Goal: Task Accomplishment & Management: Use online tool/utility

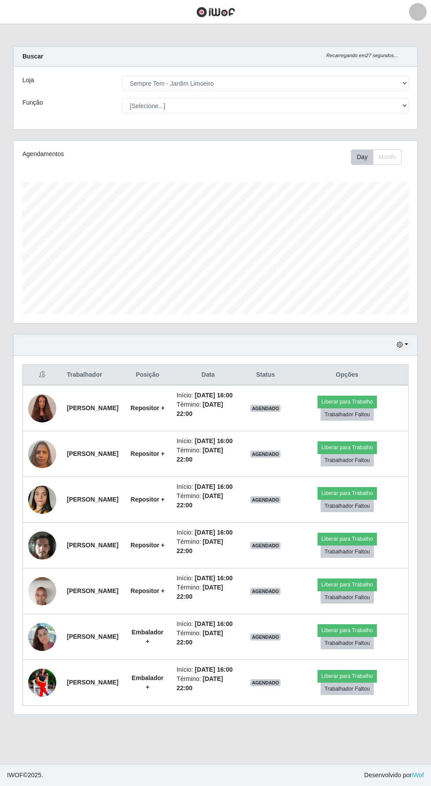
select select "508"
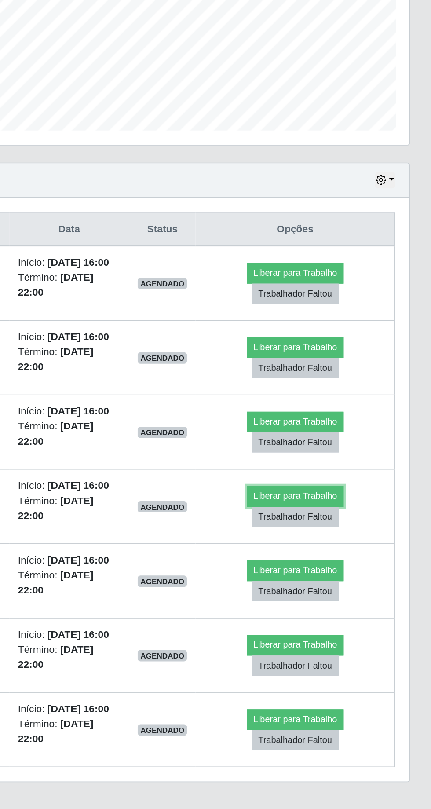
click at [357, 545] on button "Liberar para Trabalho" at bounding box center [346, 539] width 59 height 12
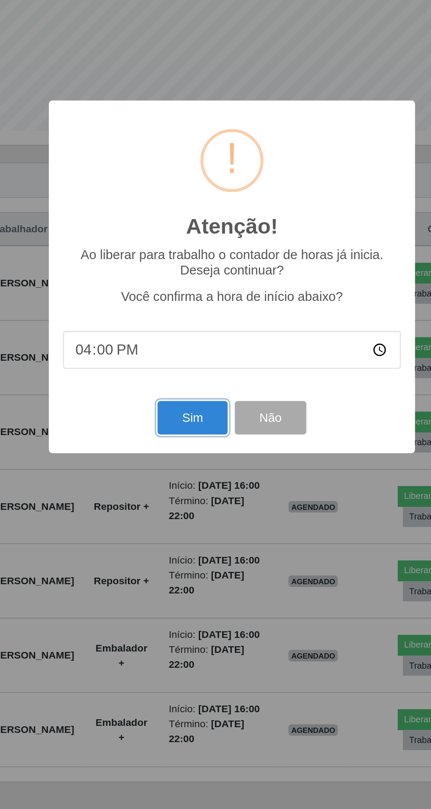
click at [183, 501] on button "Sim" at bounding box center [191, 491] width 43 height 21
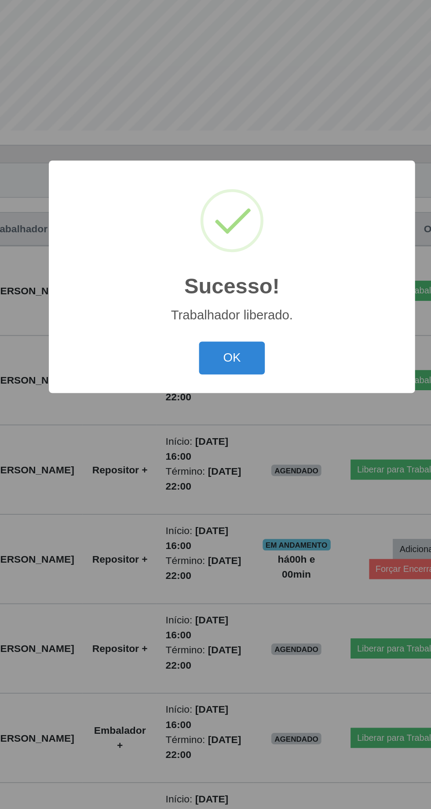
click at [210, 465] on button "OK" at bounding box center [215, 454] width 41 height 21
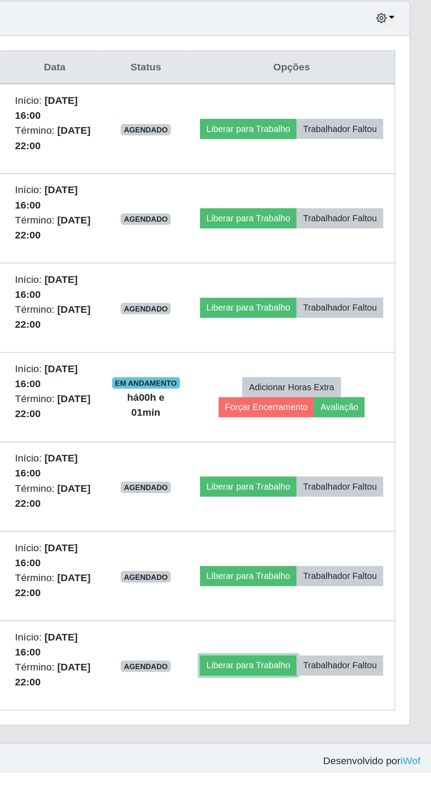
click at [348, 736] on button "Liberar para Trabalho" at bounding box center [317, 742] width 59 height 12
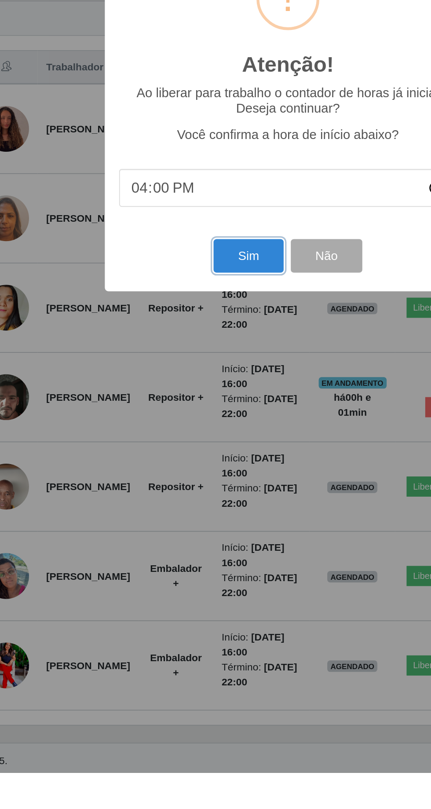
click at [190, 501] on button "Sim" at bounding box center [191, 491] width 43 height 21
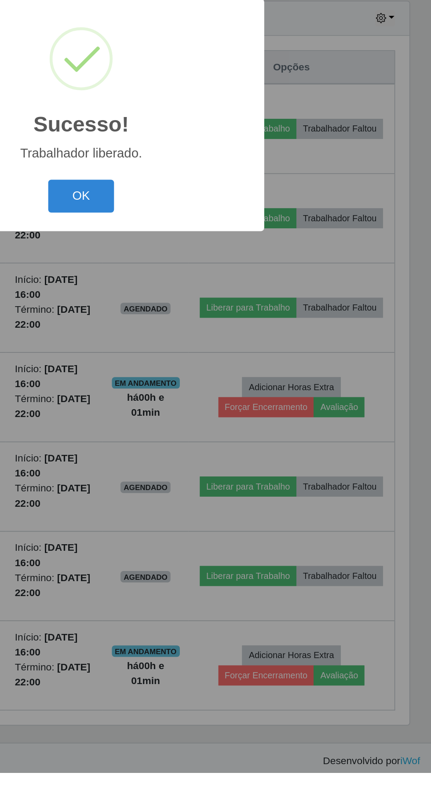
click at [213, 465] on button "OK" at bounding box center [215, 454] width 41 height 21
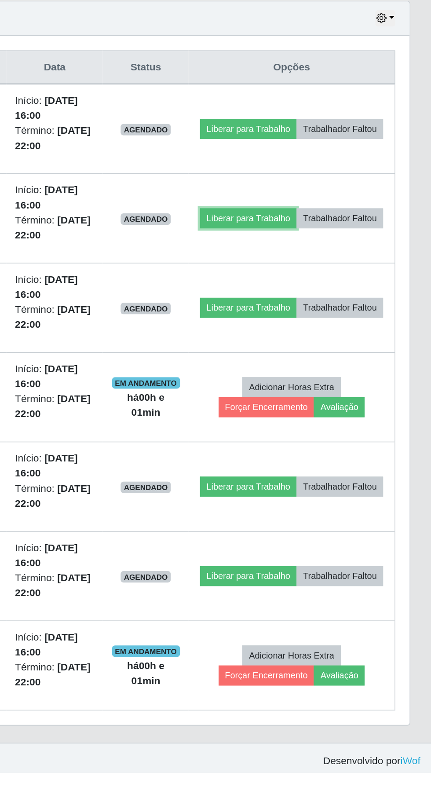
click at [341, 462] on button "Liberar para Trabalho" at bounding box center [317, 468] width 59 height 12
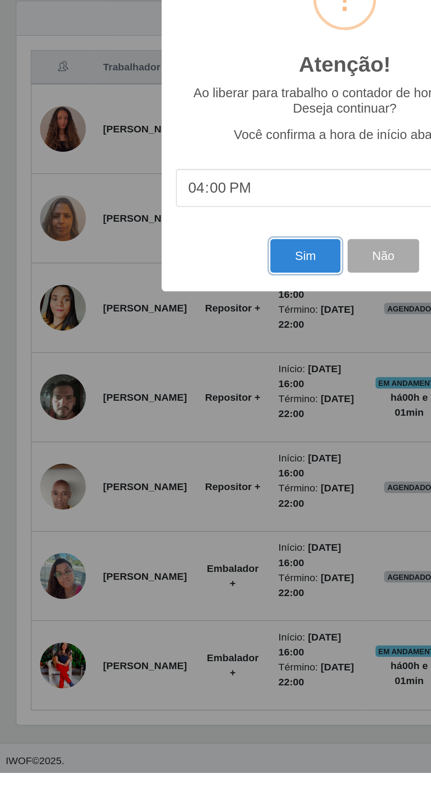
click at [187, 501] on button "Sim" at bounding box center [191, 491] width 43 height 21
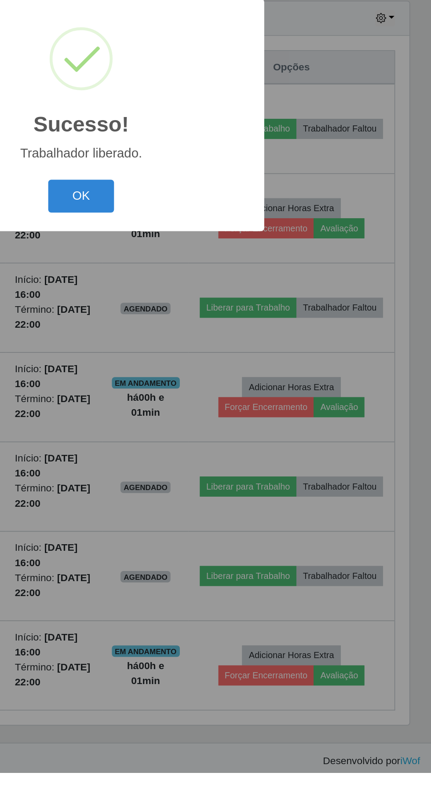
click at [215, 465] on button "OK" at bounding box center [215, 454] width 41 height 21
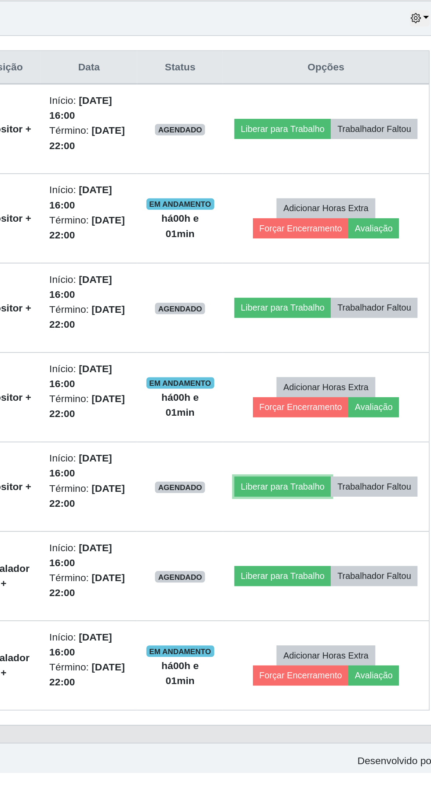
click at [348, 627] on button "Liberar para Trabalho" at bounding box center [317, 633] width 59 height 12
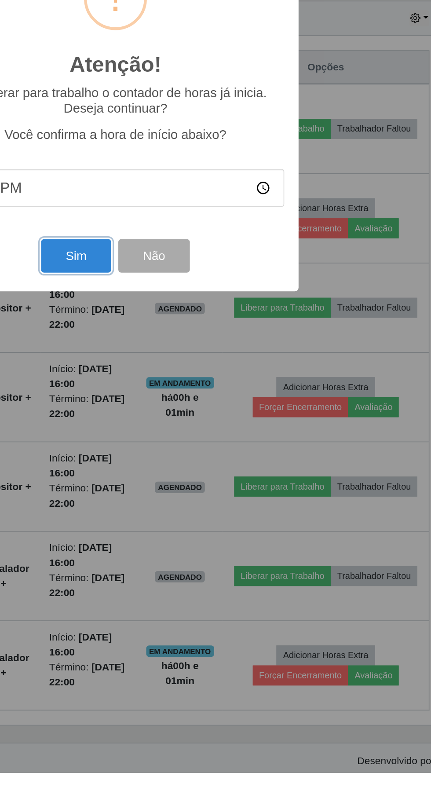
click at [187, 501] on button "Sim" at bounding box center [191, 491] width 43 height 21
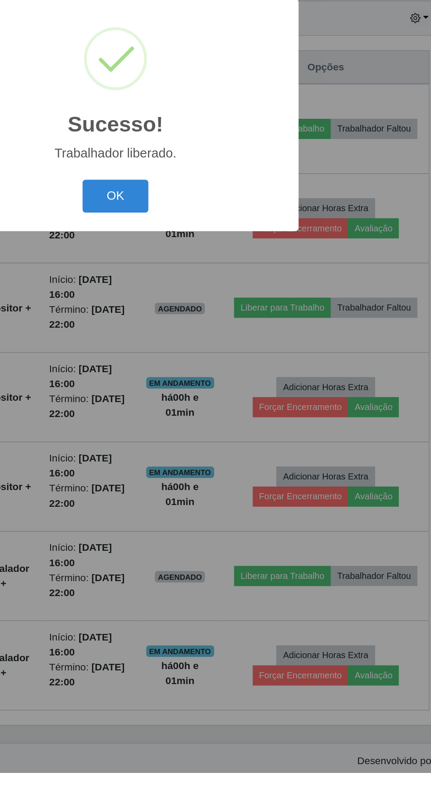
click at [215, 465] on button "OK" at bounding box center [215, 454] width 41 height 21
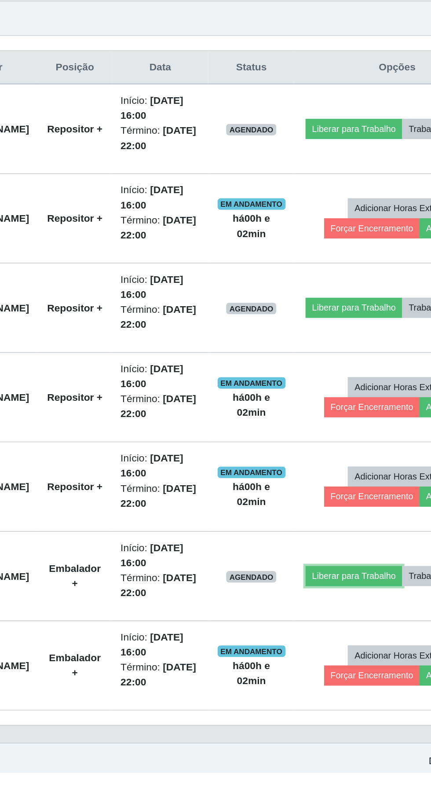
click at [338, 681] on button "Liberar para Trabalho" at bounding box center [317, 687] width 59 height 12
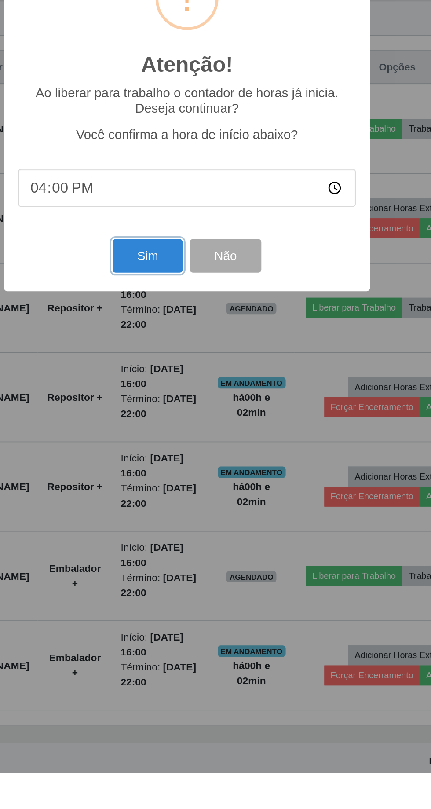
click at [194, 501] on button "Sim" at bounding box center [191, 491] width 43 height 21
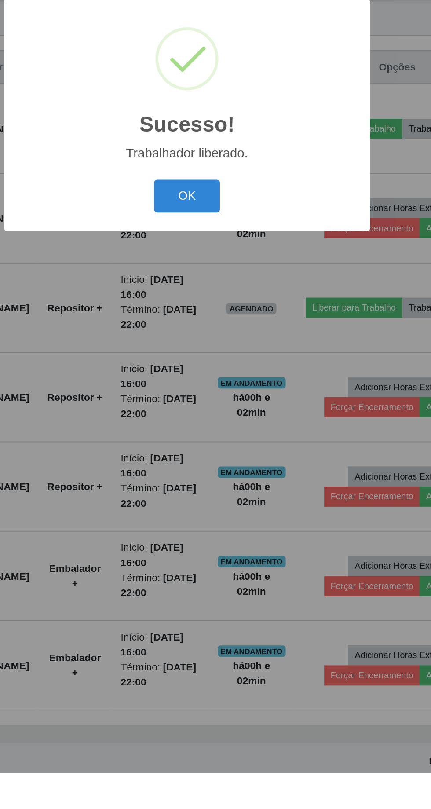
click at [222, 465] on button "OK" at bounding box center [215, 454] width 41 height 21
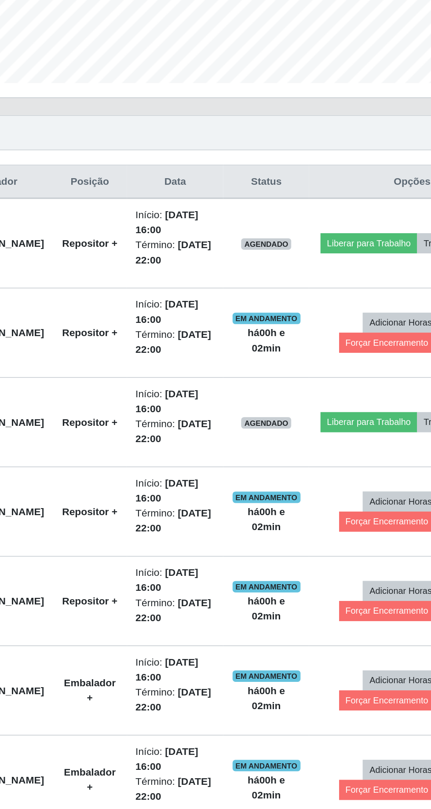
scroll to position [35, 0]
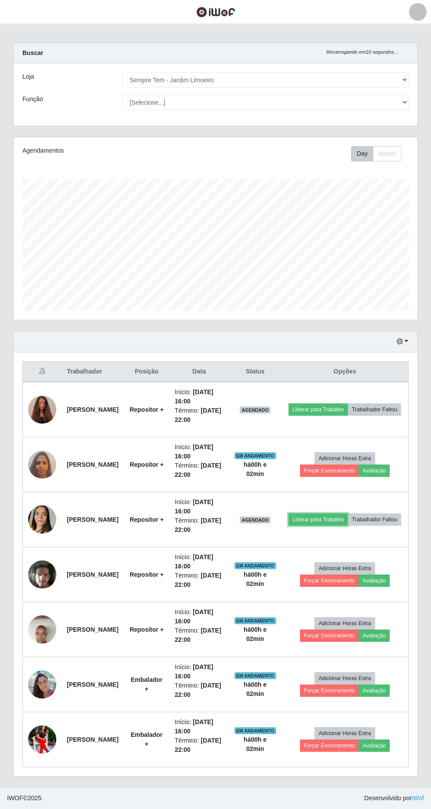
click at [348, 513] on button "Liberar para Trabalho" at bounding box center [317, 519] width 59 height 12
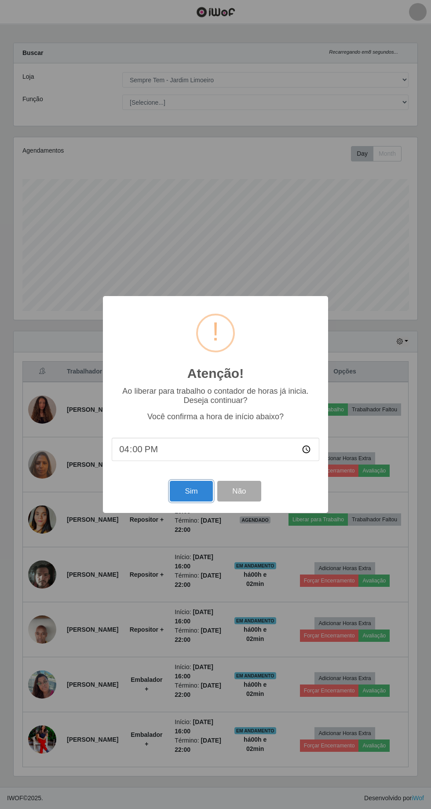
click at [191, 491] on button "Sim" at bounding box center [191, 491] width 43 height 21
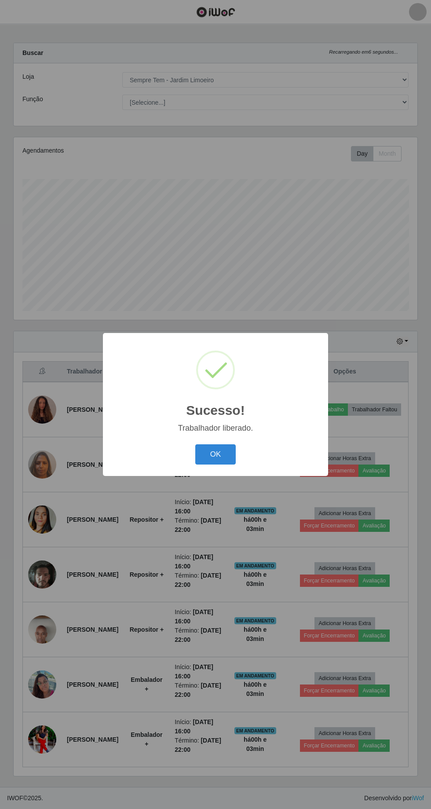
click at [220, 456] on button "OK" at bounding box center [215, 454] width 41 height 21
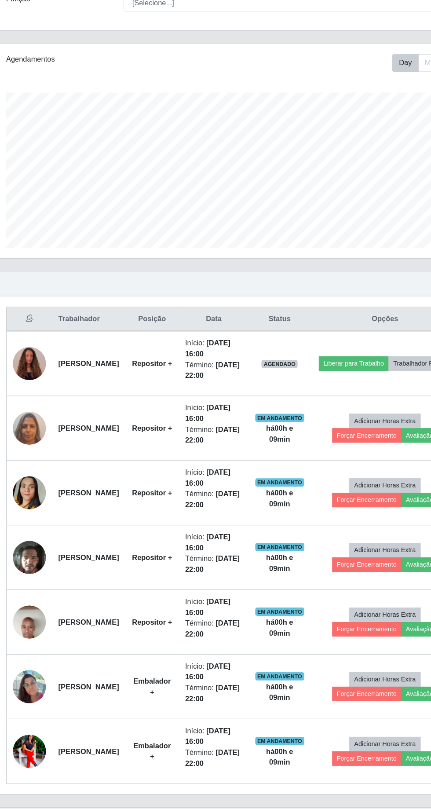
scroll to position [0, 0]
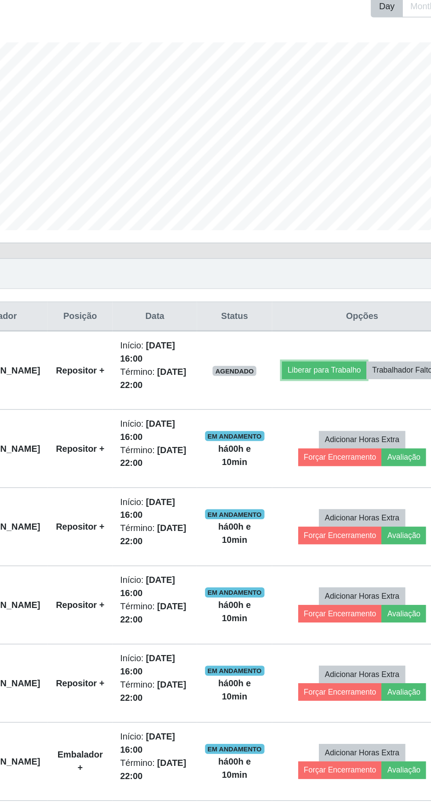
click at [348, 407] on button "Liberar para Trabalho" at bounding box center [317, 413] width 59 height 12
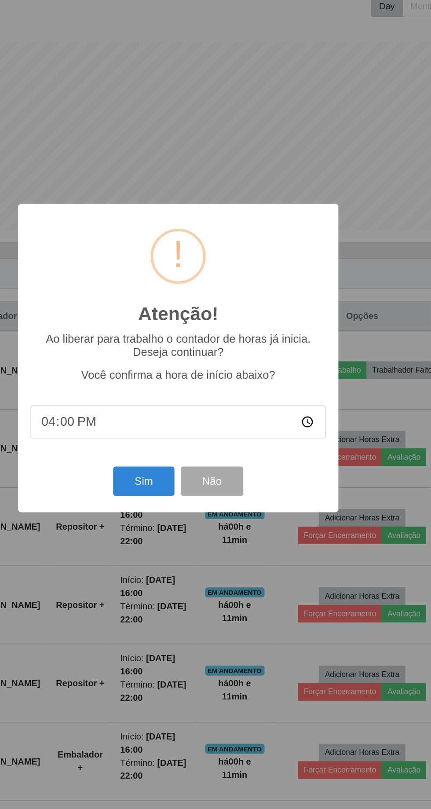
click at [175, 455] on input "16:00" at bounding box center [216, 448] width 208 height 23
type input "16:05"
click at [192, 493] on button "Sim" at bounding box center [191, 491] width 43 height 21
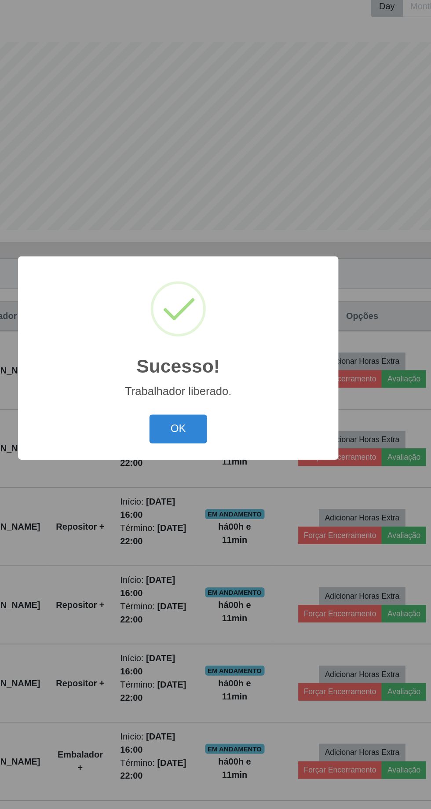
click at [215, 461] on button "OK" at bounding box center [215, 454] width 41 height 21
